Goal: Transaction & Acquisition: Purchase product/service

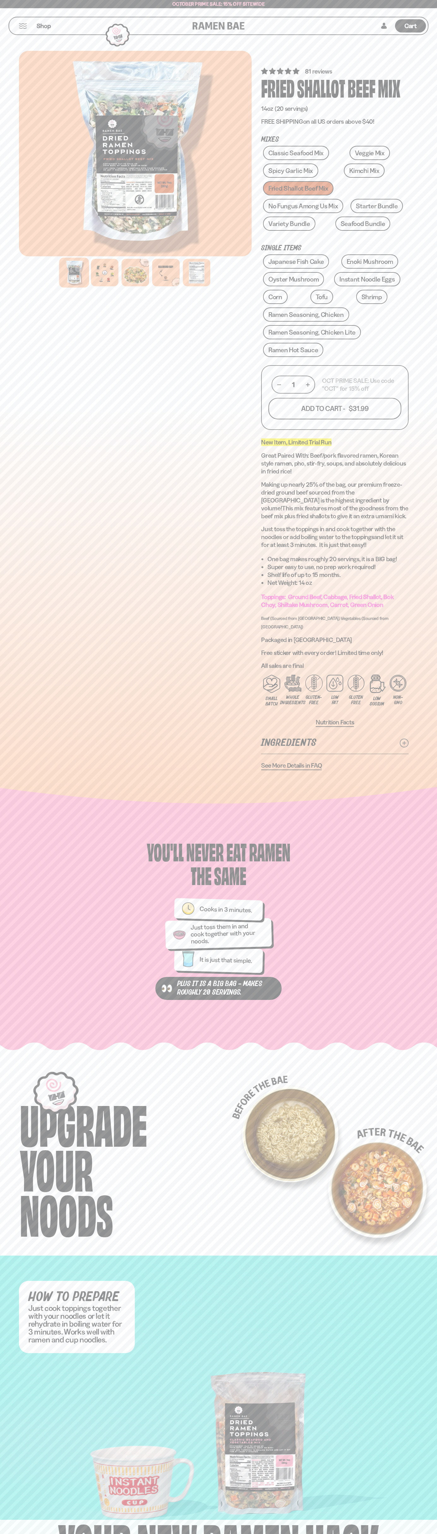
click at [335, 409] on button "Add To Cart - $31.99" at bounding box center [334, 408] width 133 height 21
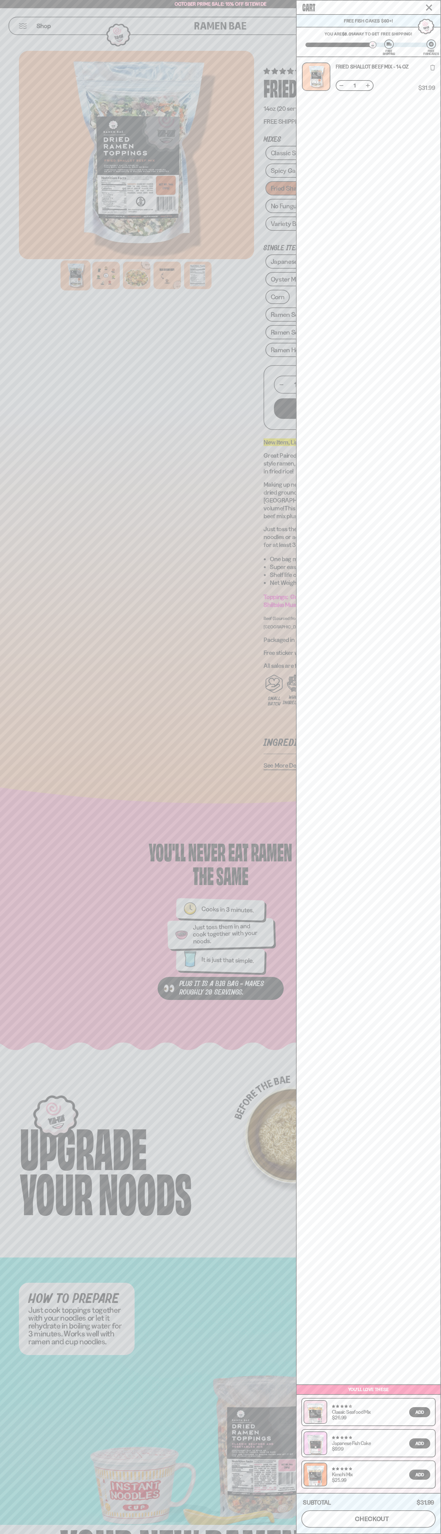
click at [369, 1519] on span "checkout" at bounding box center [372, 1518] width 34 height 7
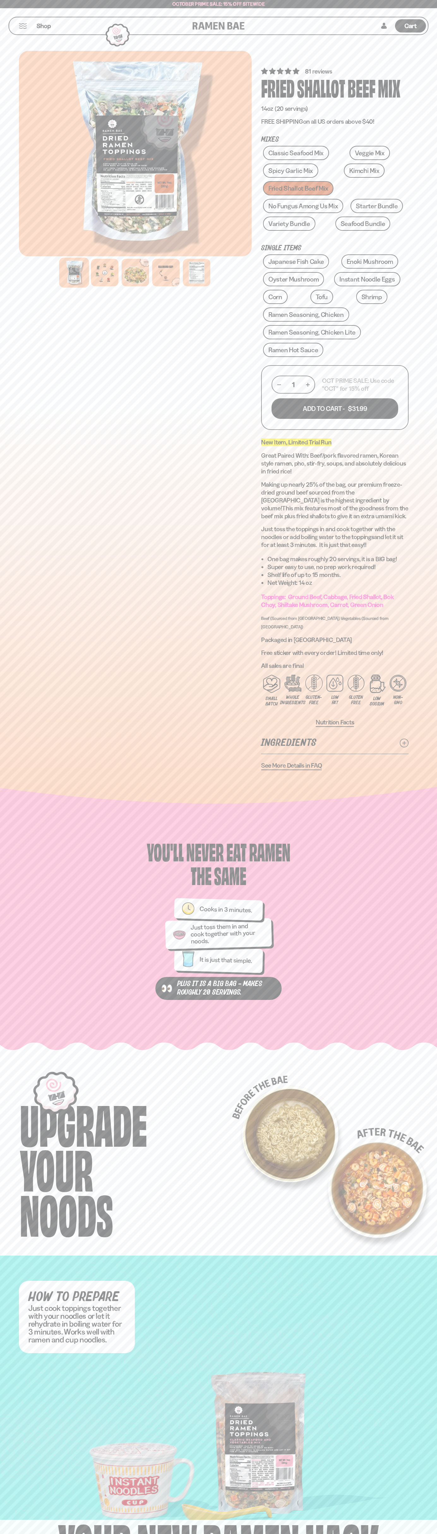
click at [410, 26] on span "Cart" at bounding box center [410, 26] width 12 height 8
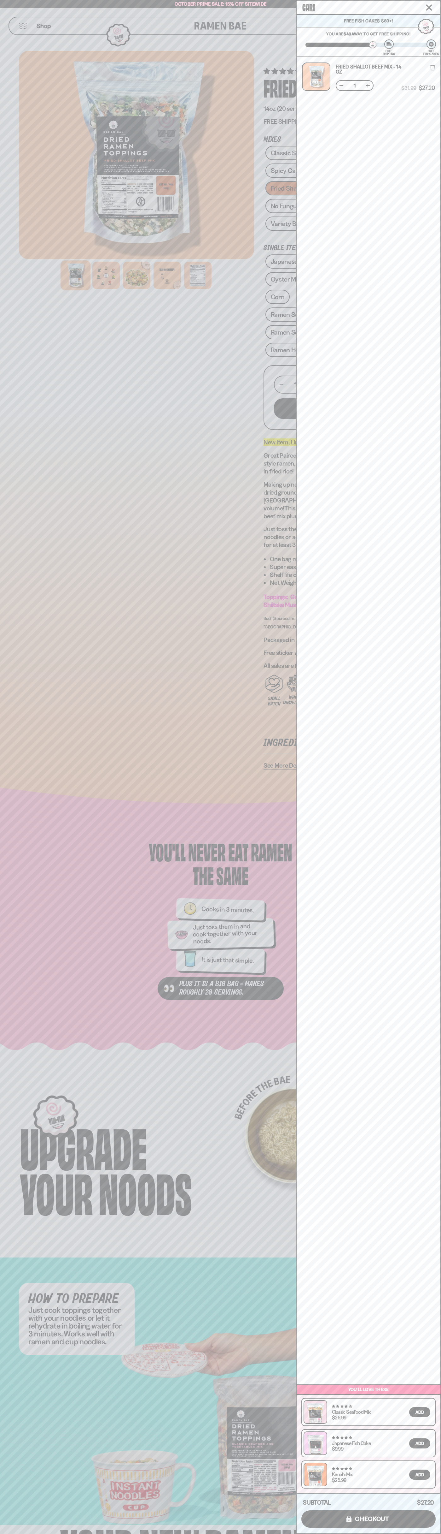
click at [433, 67] on icon at bounding box center [433, 68] width 5 height 6
